Goal: Information Seeking & Learning: Learn about a topic

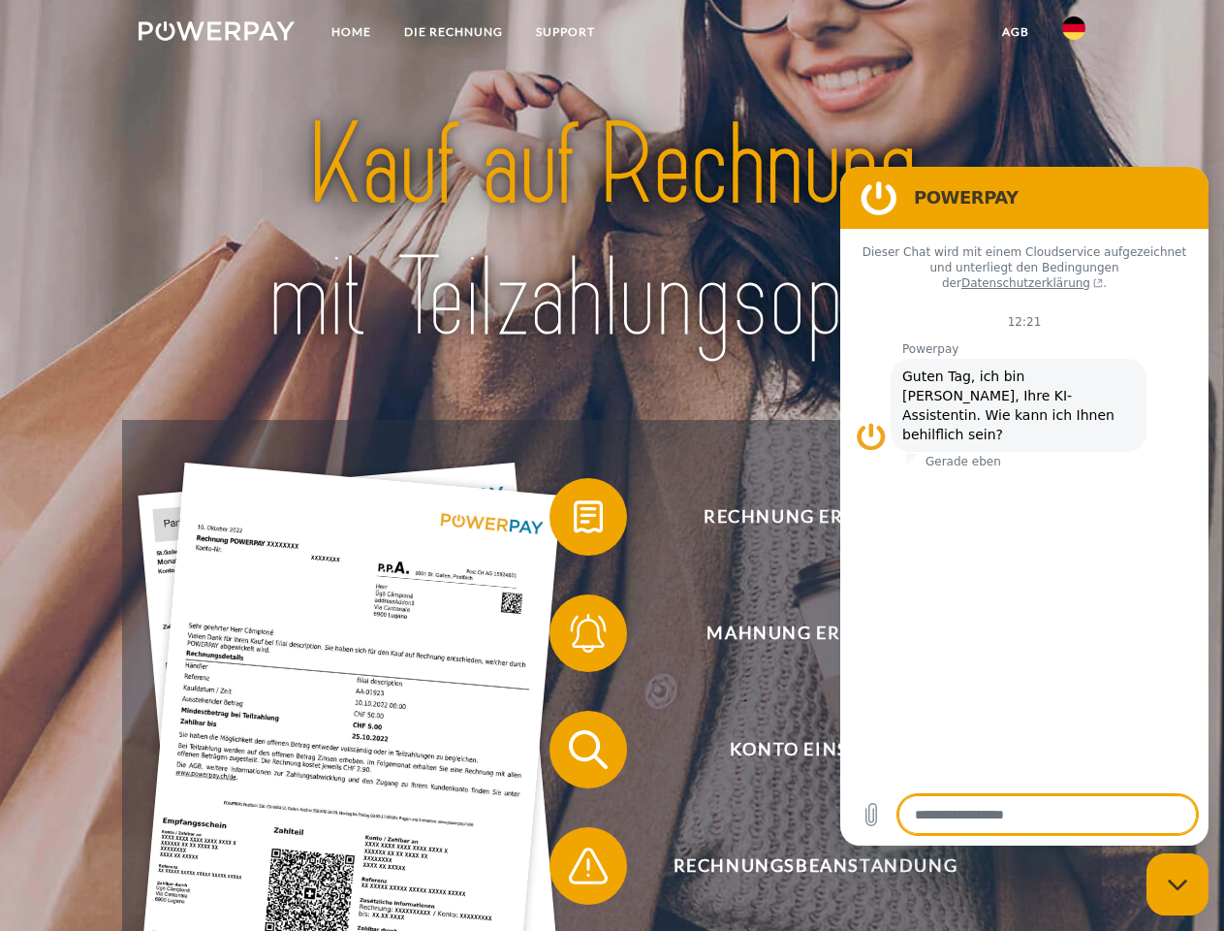
click at [216, 34] on img at bounding box center [217, 30] width 156 height 19
click at [1074, 34] on img at bounding box center [1074, 27] width 23 height 23
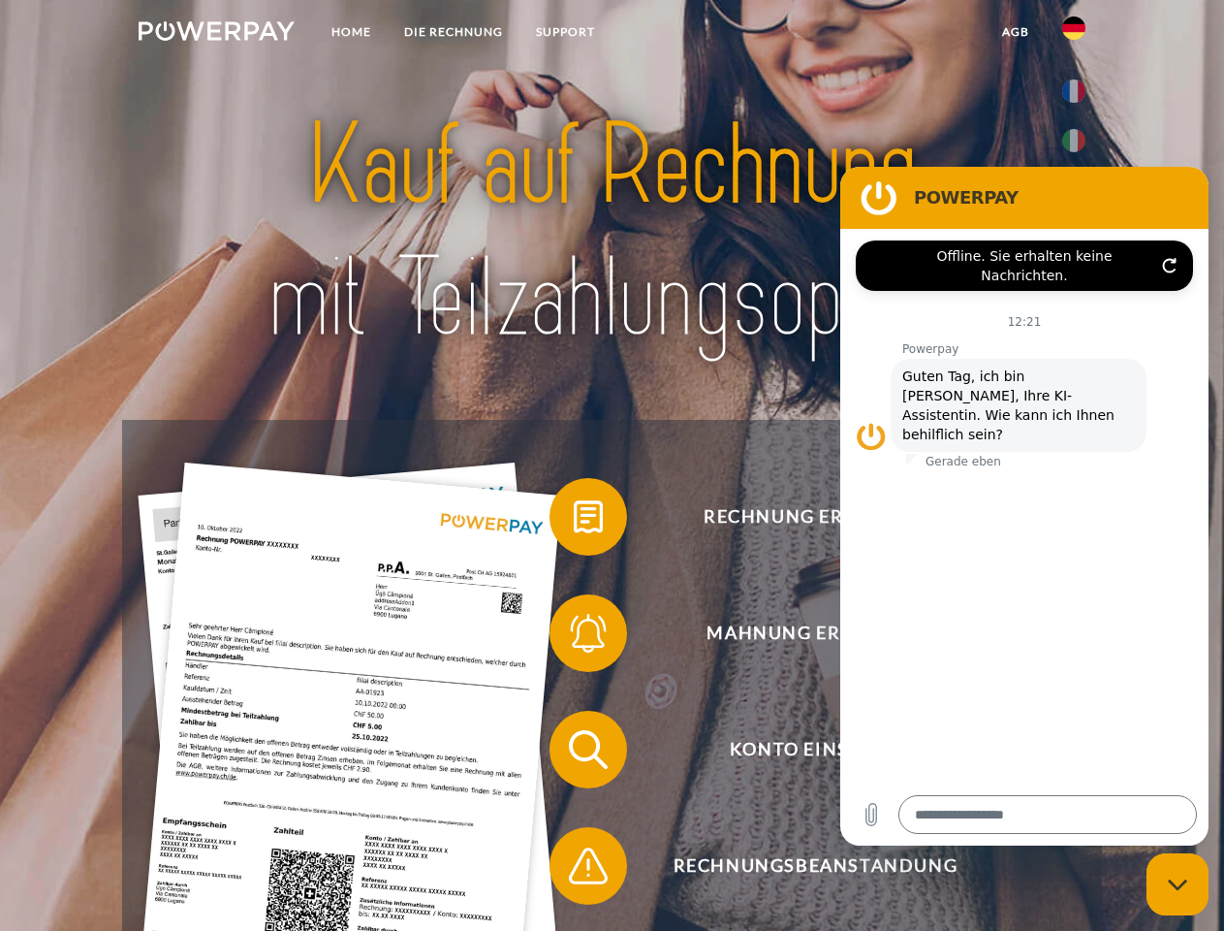
click at [1015, 32] on link "agb" at bounding box center [1016, 32] width 60 height 35
click at [574, 521] on span at bounding box center [559, 516] width 97 height 97
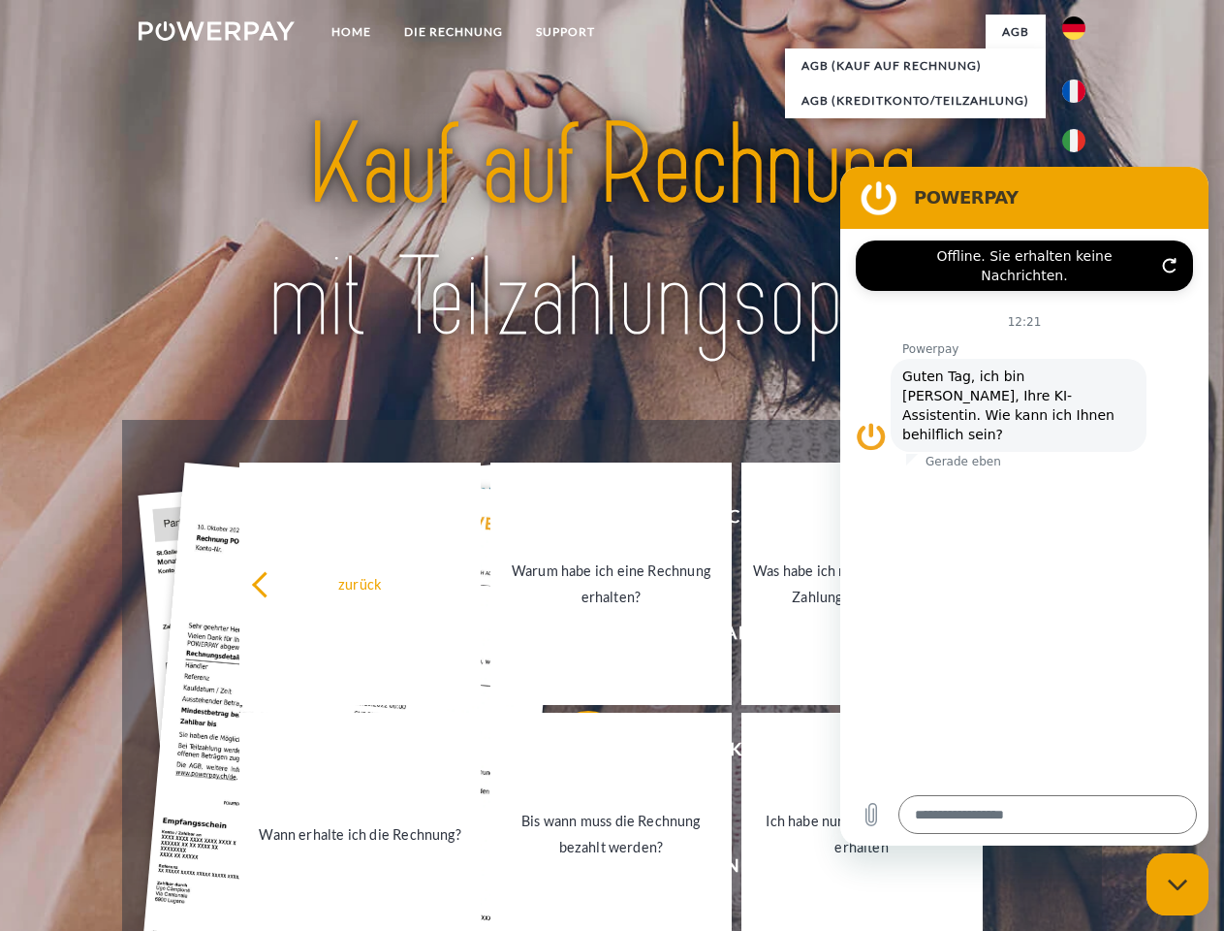
click at [574, 637] on link "Warum habe ich eine Rechnung erhalten?" at bounding box center [611, 583] width 241 height 242
click at [574, 753] on link "Bis wann muss die Rechnung bezahlt werden?" at bounding box center [611, 834] width 241 height 242
click at [574, 870] on div "zurück Warum habe ich eine Rechnung erhalten? Was habe ich noch offen, ist mein…" at bounding box center [611, 709] width 783 height 500
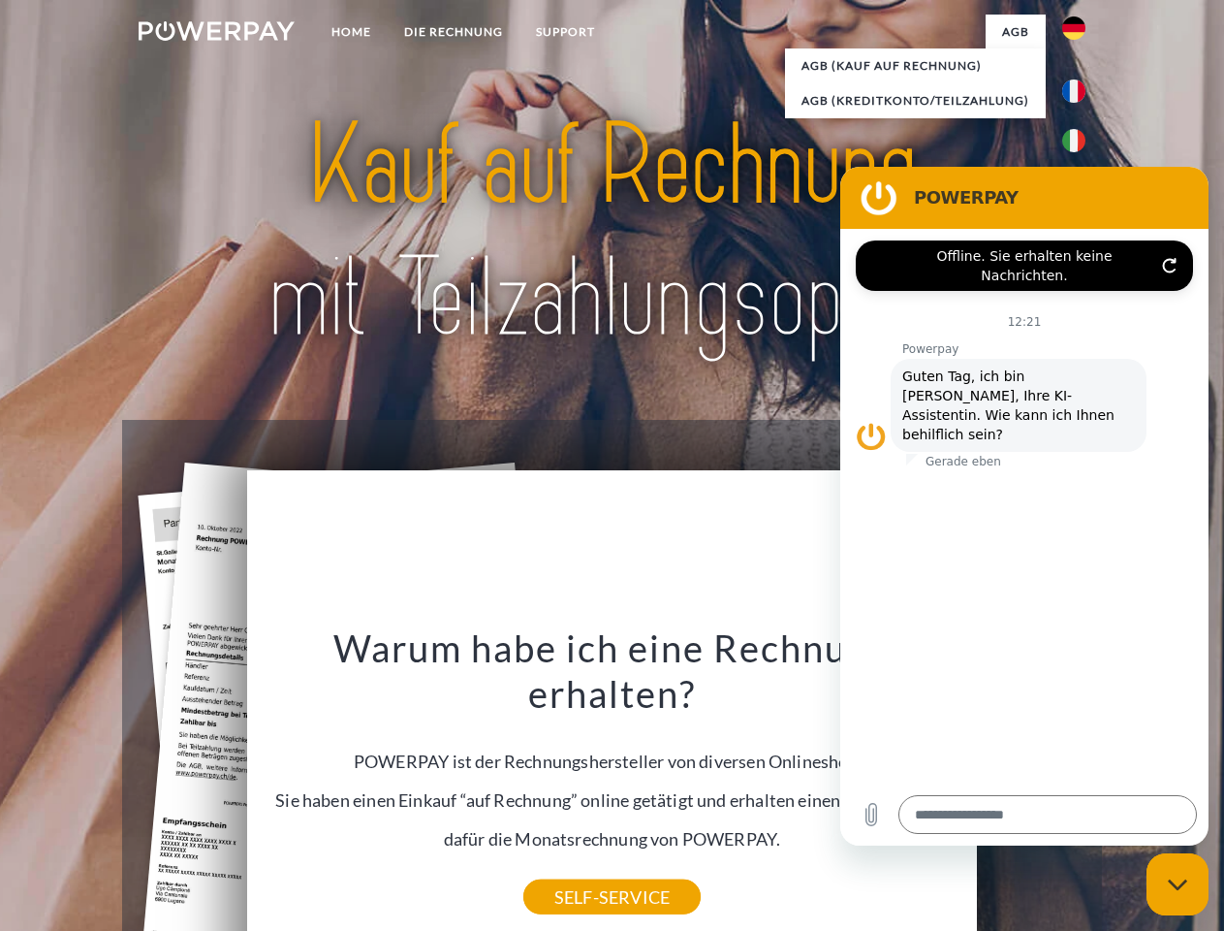
click at [1178, 884] on icon "Messaging-Fenster schließen" at bounding box center [1178, 884] width 20 height 13
type textarea "*"
